Goal: Information Seeking & Learning: Learn about a topic

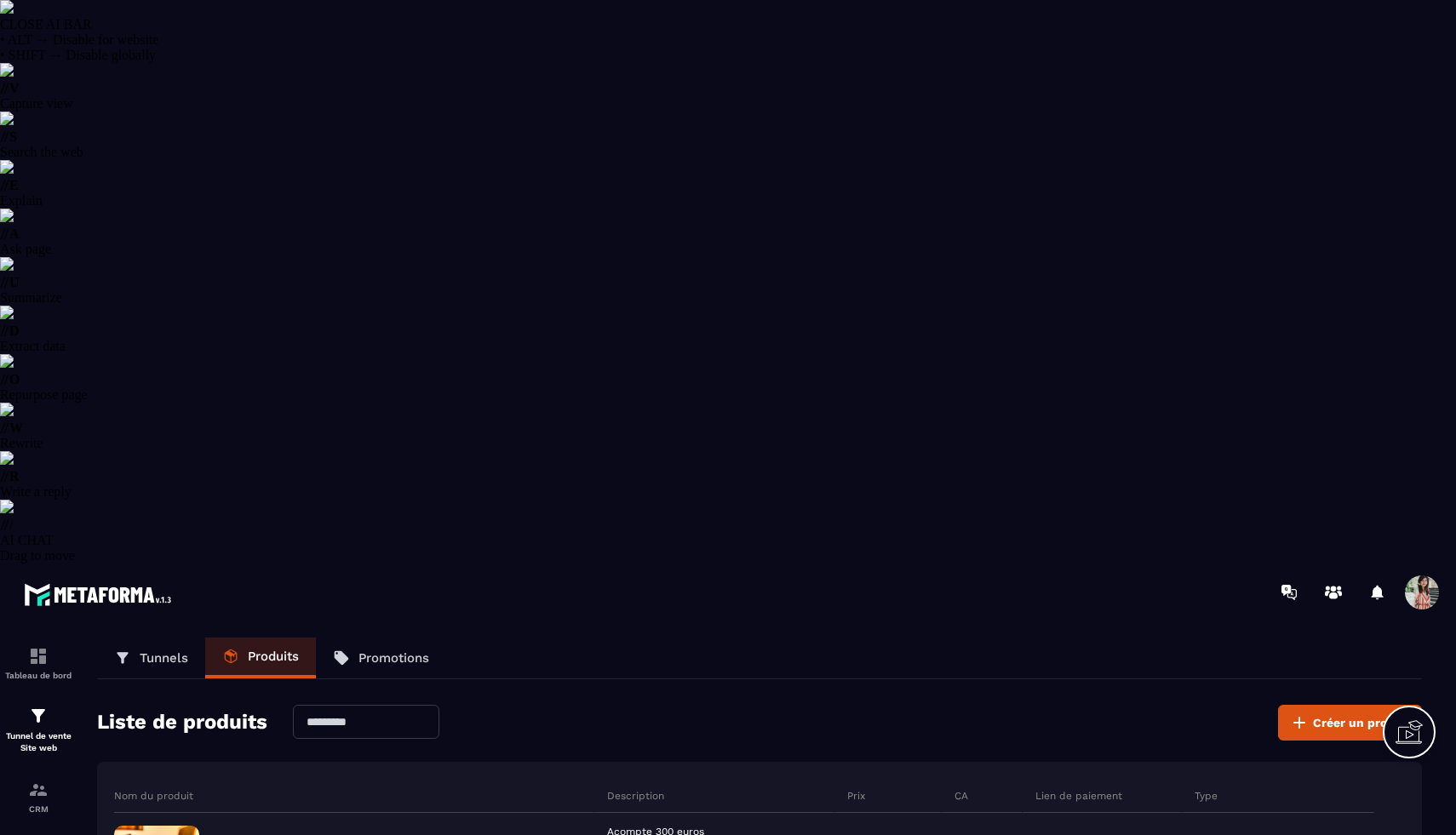
select select "******"
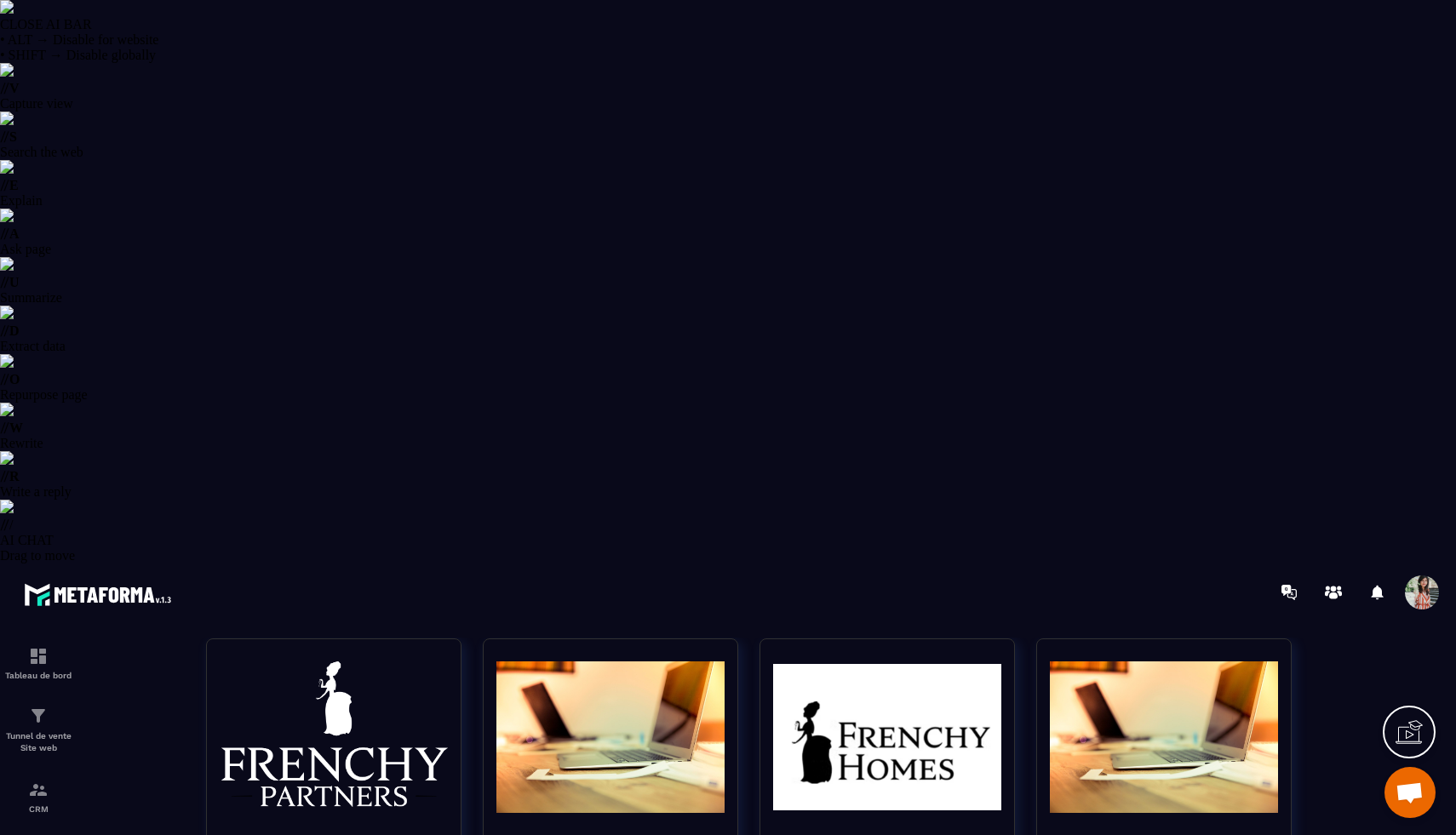
scroll to position [131, 0]
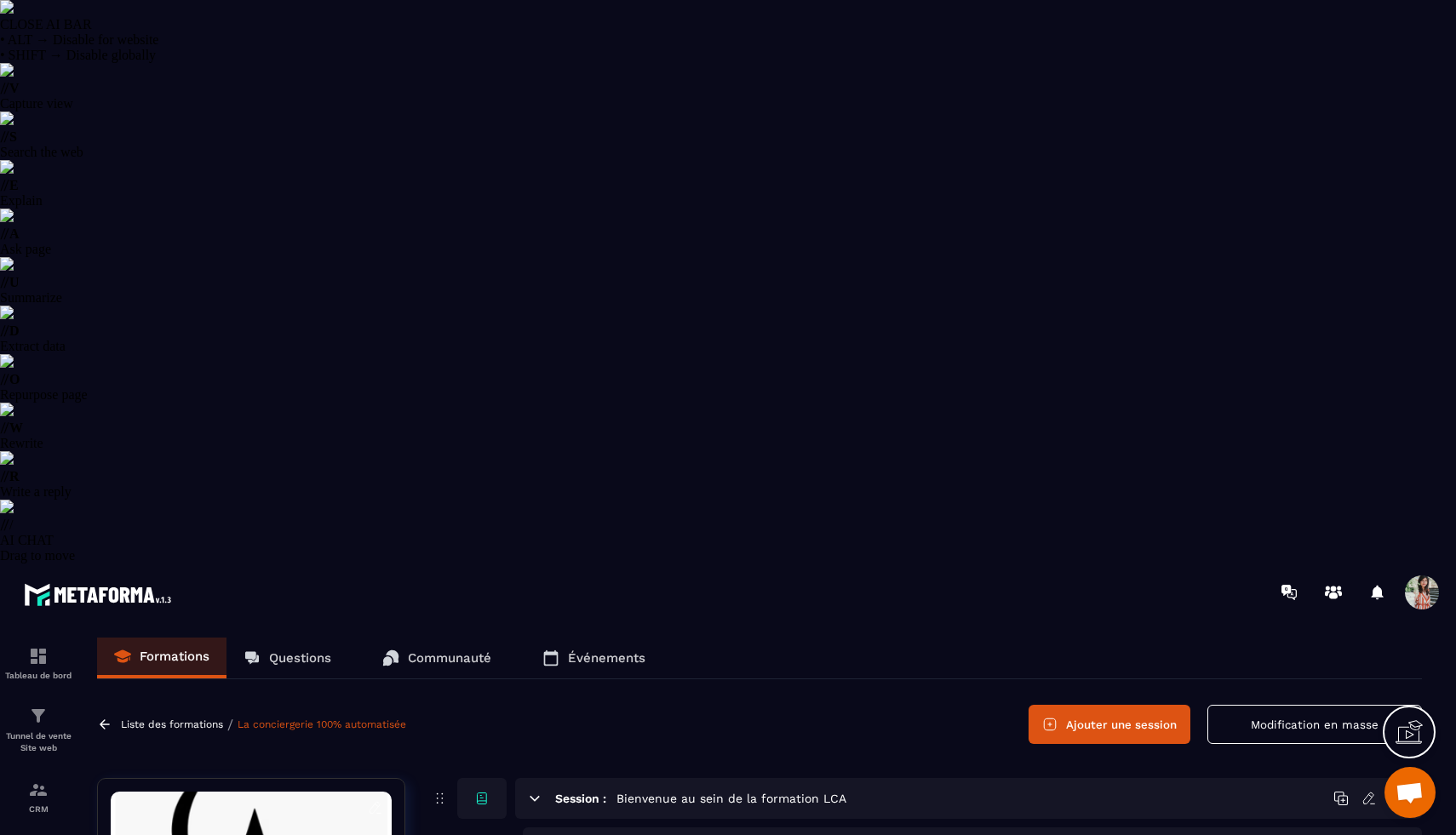
click at [298, 651] on p "Questions" at bounding box center [300, 658] width 62 height 16
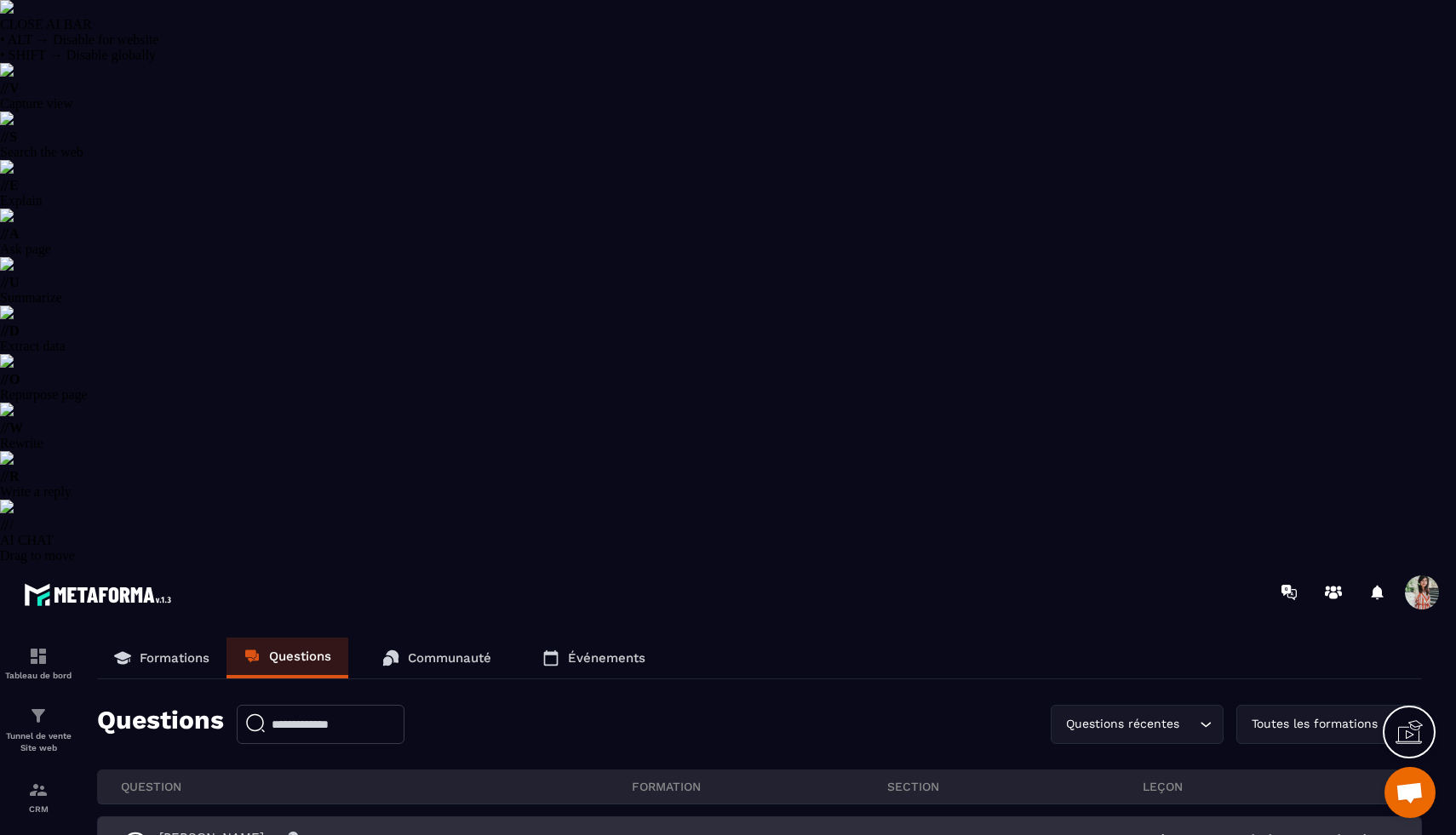
click at [335, 830] on div "[PERSON_NAME] 2 [PERSON_NAME] - [DATE]" at bounding box center [377, 844] width 510 height 29
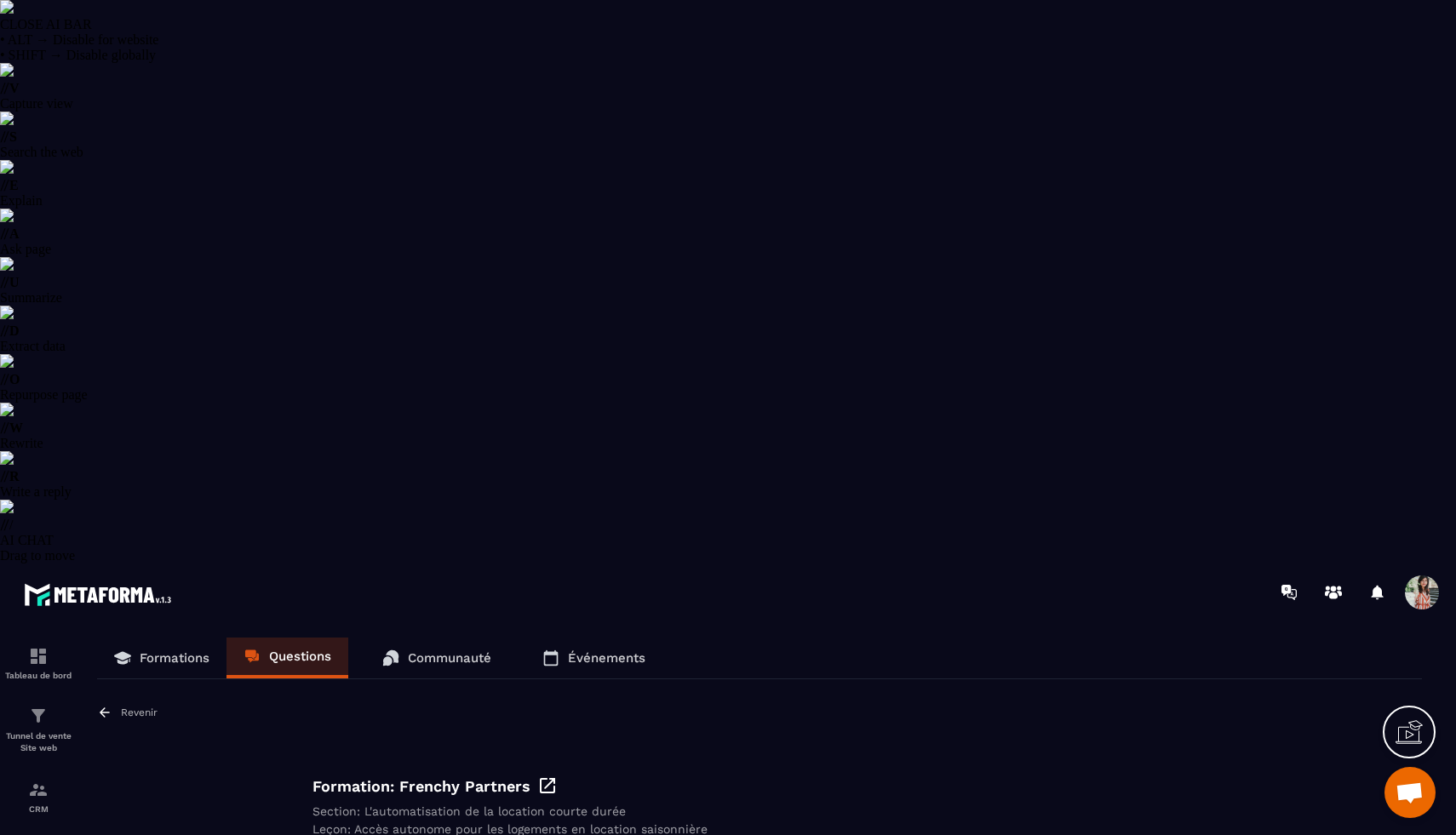
click at [105, 705] on icon at bounding box center [105, 712] width 16 height 16
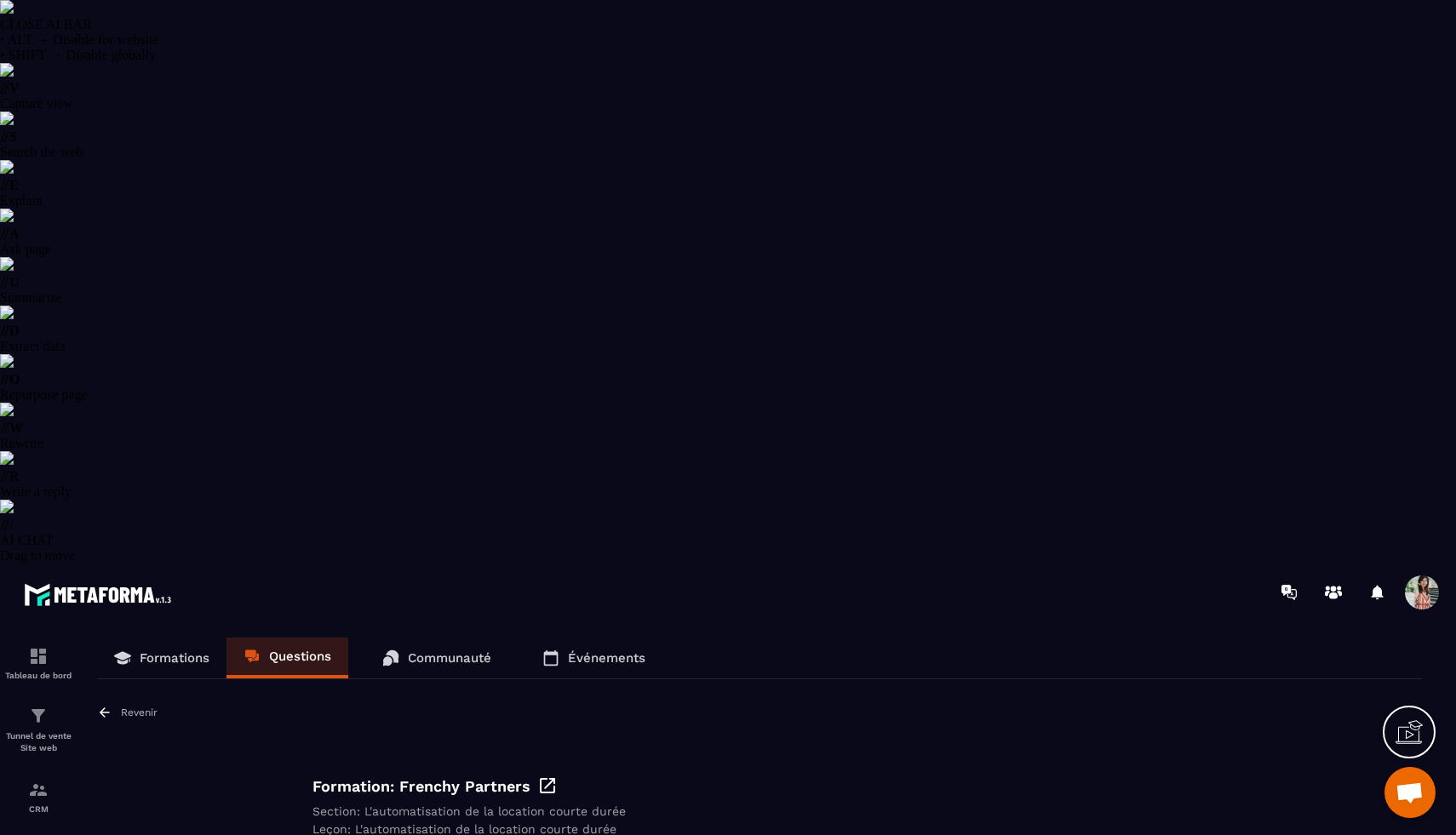
click at [114, 705] on div "Revenir" at bounding box center [127, 712] width 61 height 16
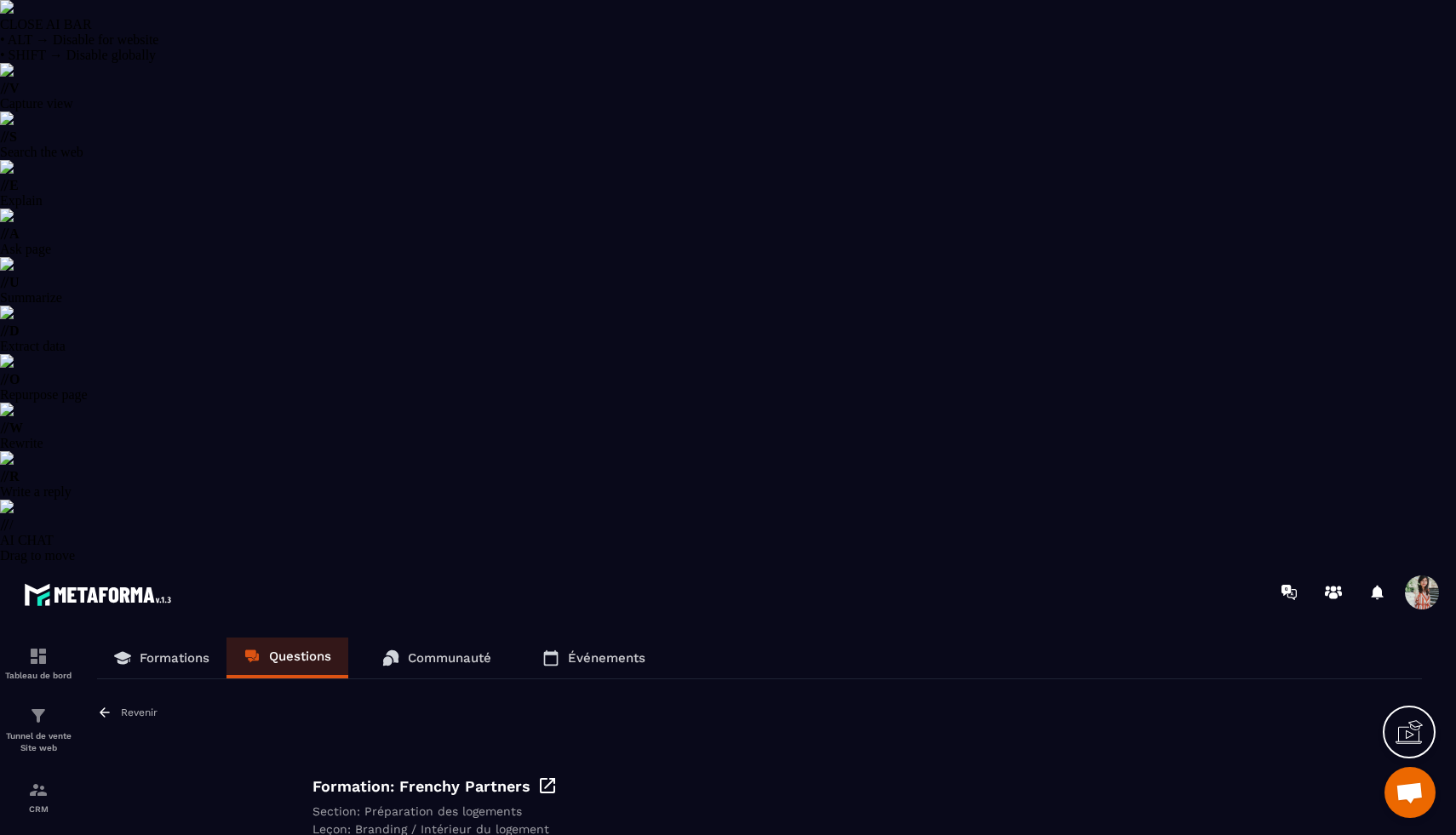
click at [105, 705] on icon at bounding box center [105, 712] width 16 height 16
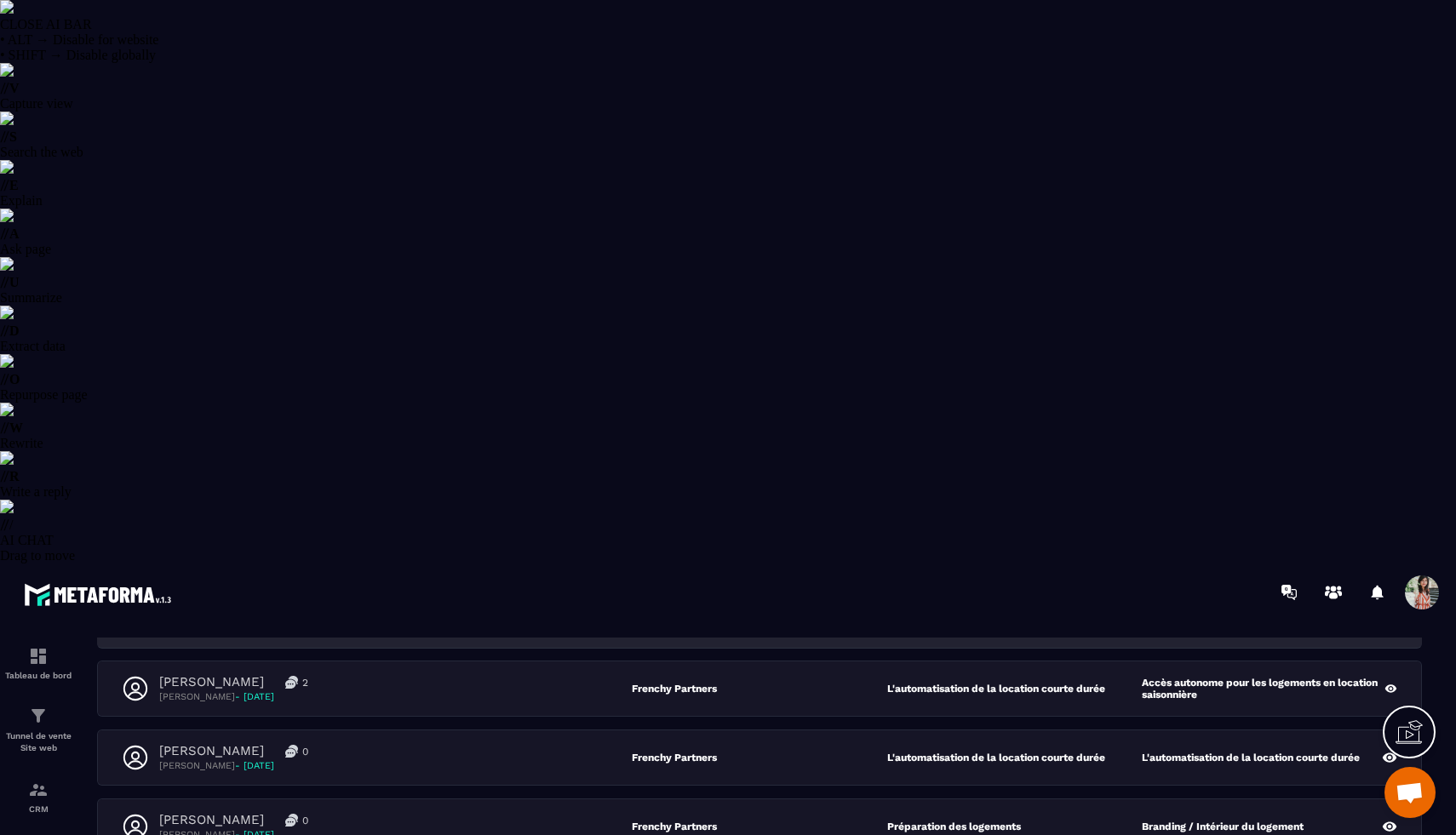
scroll to position [163, 0]
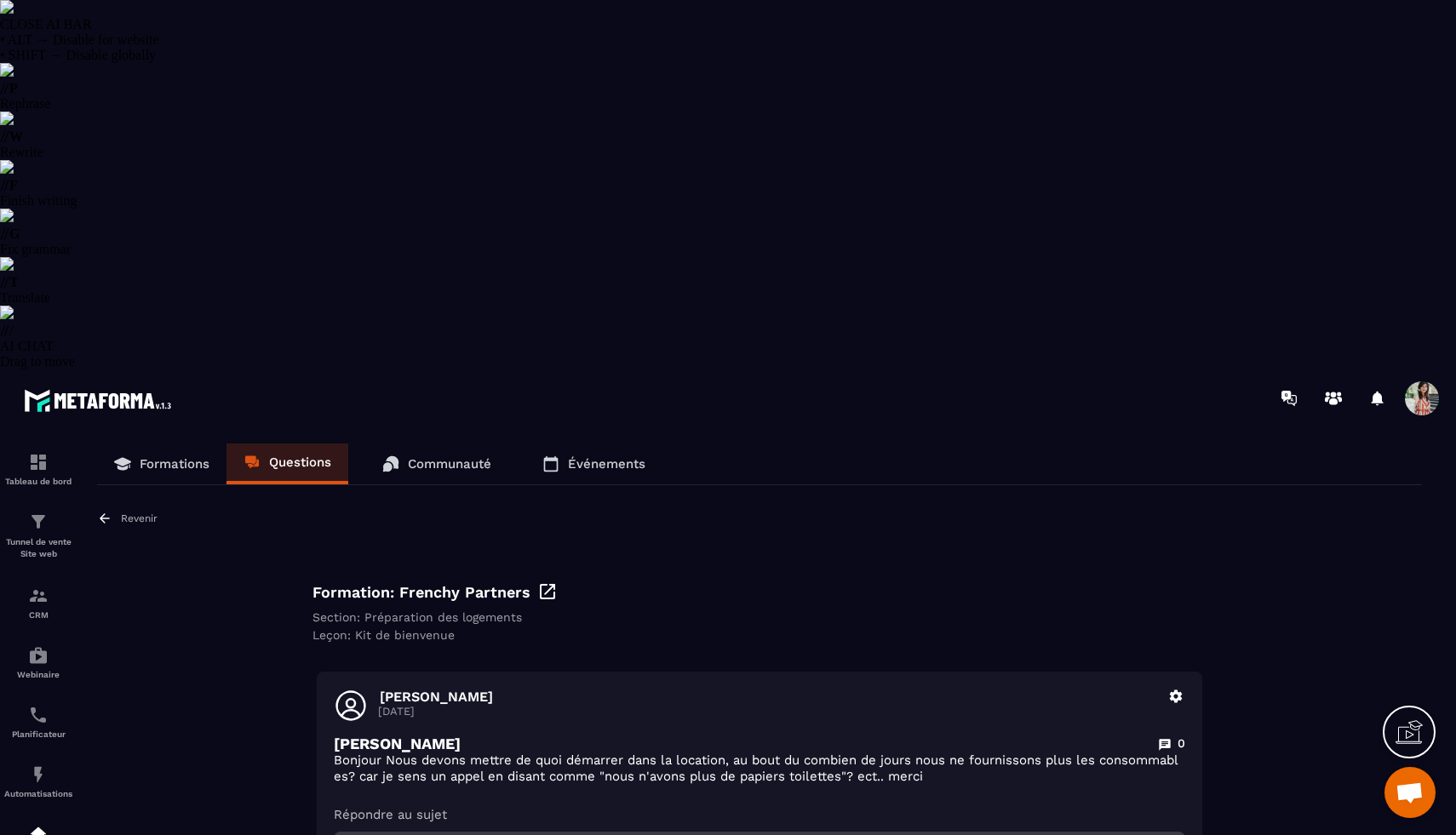
click at [128, 512] on p "Revenir" at bounding box center [139, 518] width 37 height 12
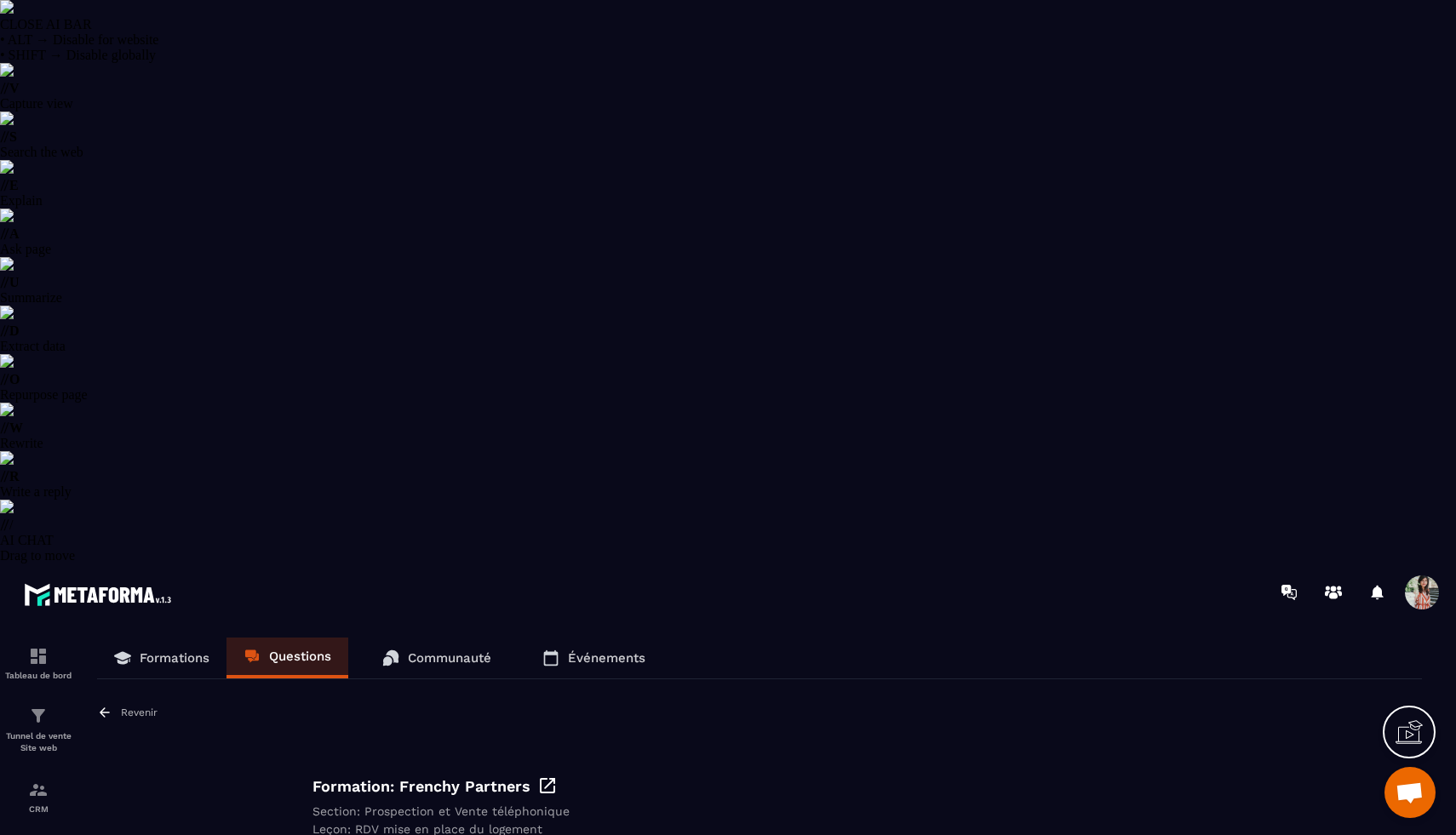
click at [117, 705] on div "Revenir" at bounding box center [127, 712] width 61 height 16
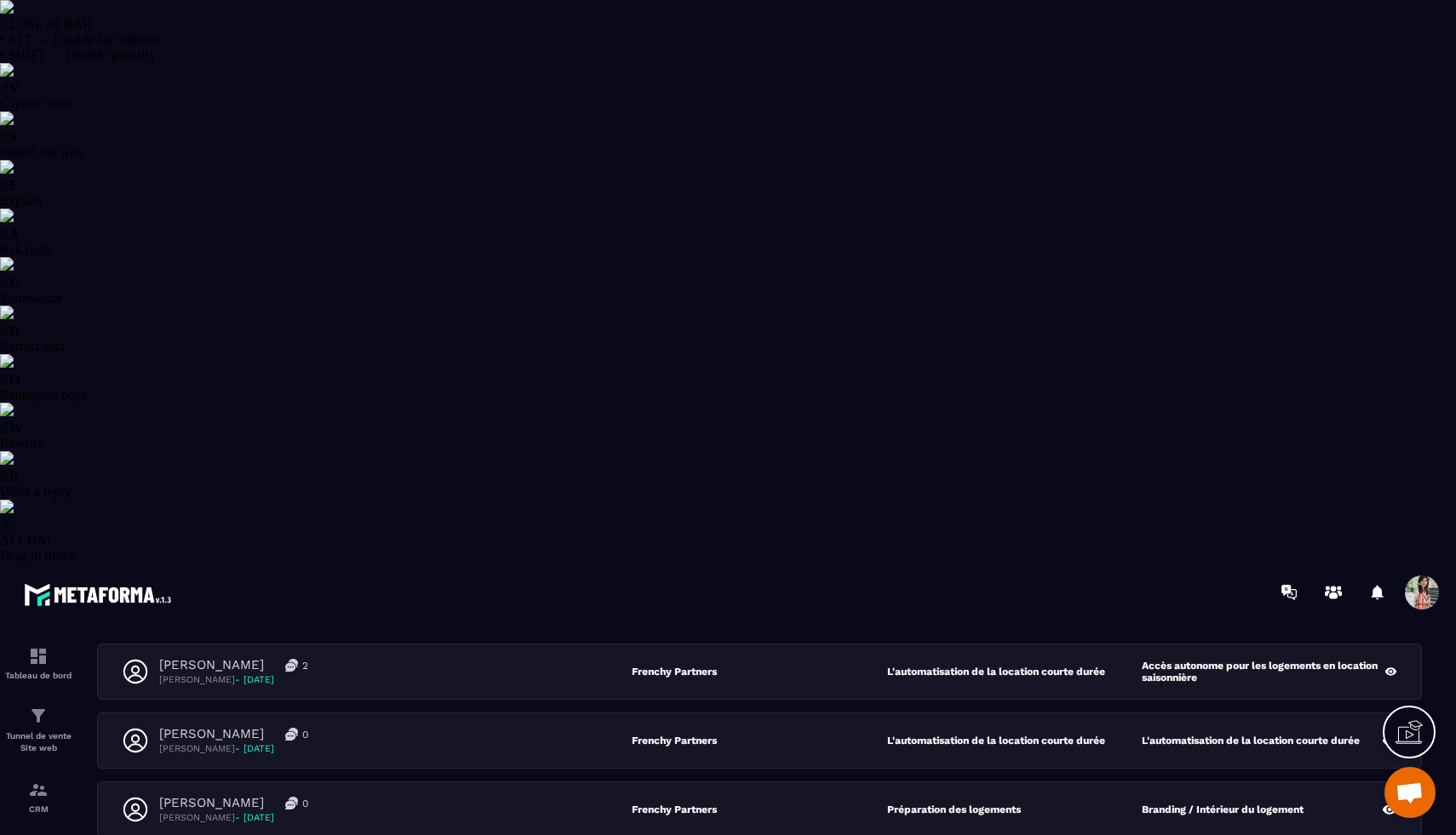
scroll to position [271, 0]
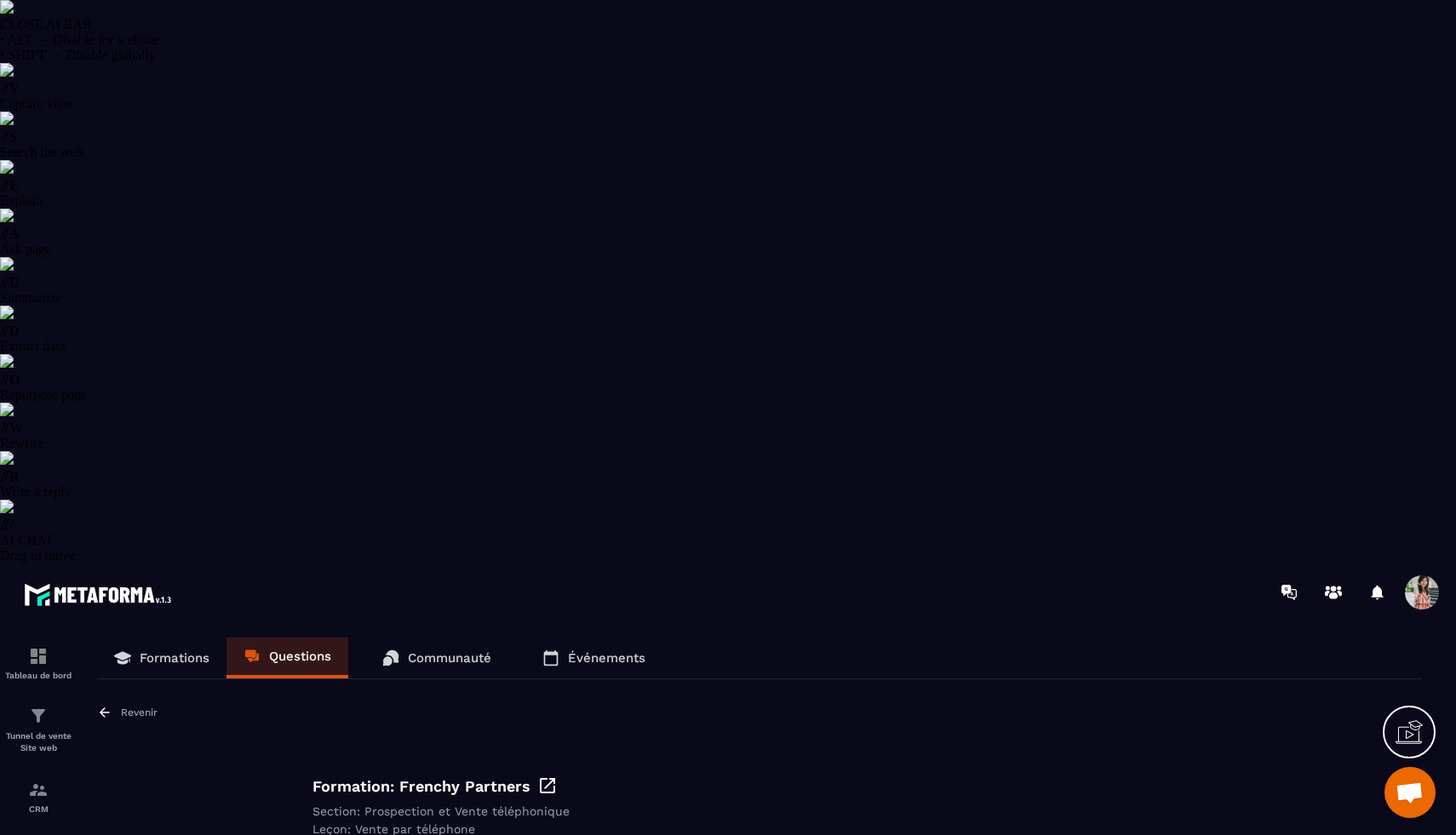
click at [109, 708] on icon at bounding box center [105, 712] width 10 height 9
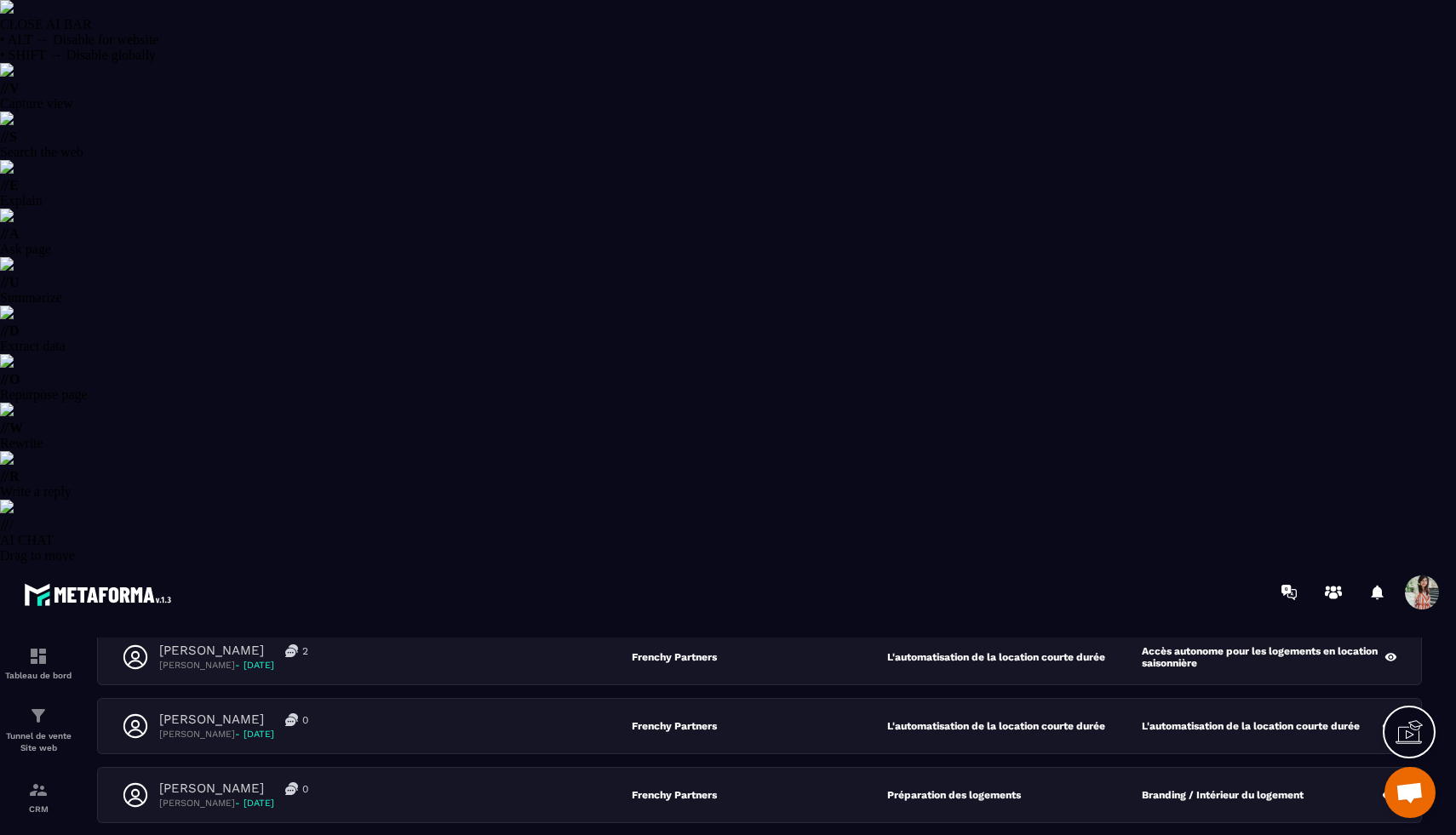
scroll to position [271, 0]
